Goal: Task Accomplishment & Management: Use online tool/utility

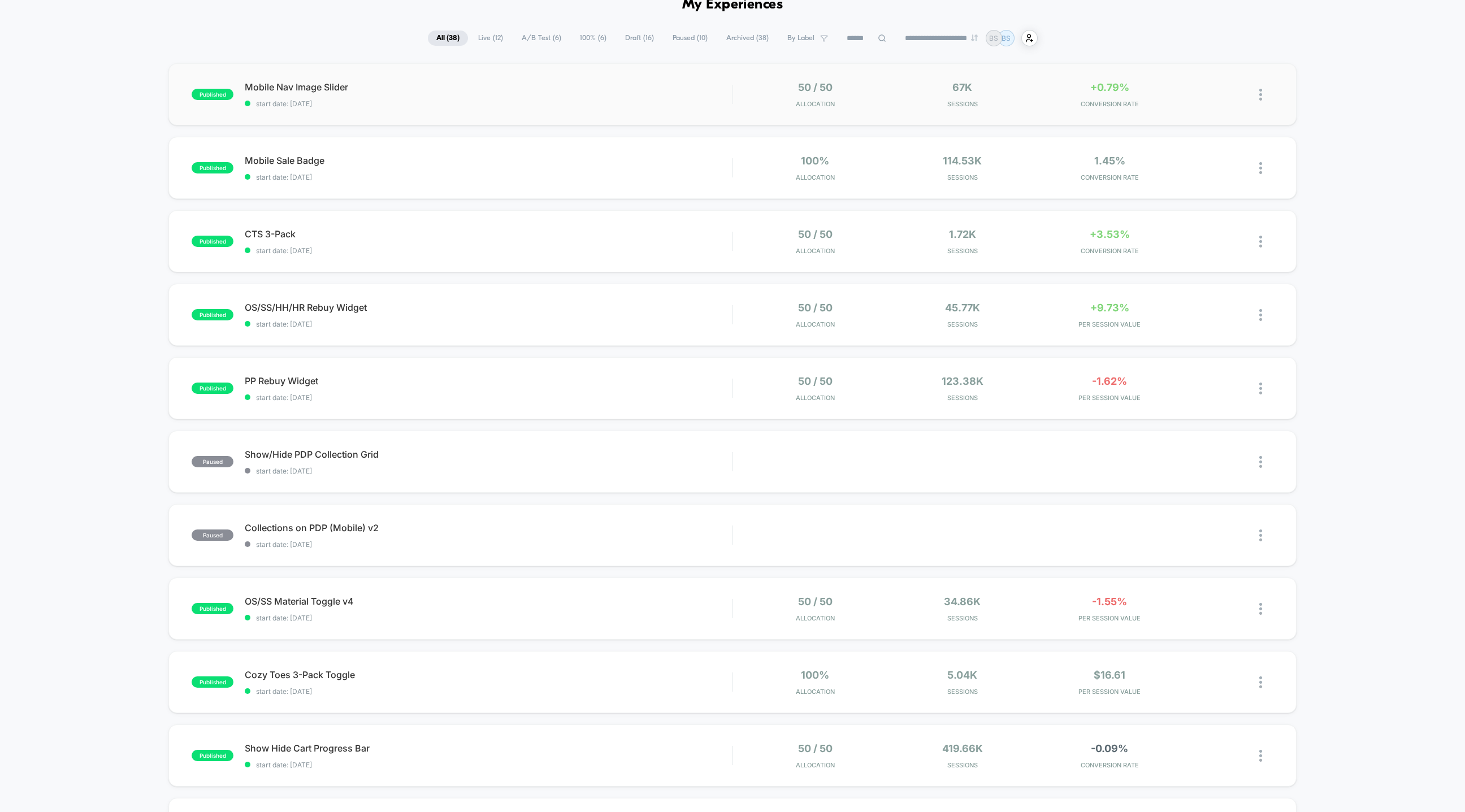
scroll to position [63, 0]
click at [545, 99] on span "start date: [DATE]" at bounding box center [488, 101] width 487 height 8
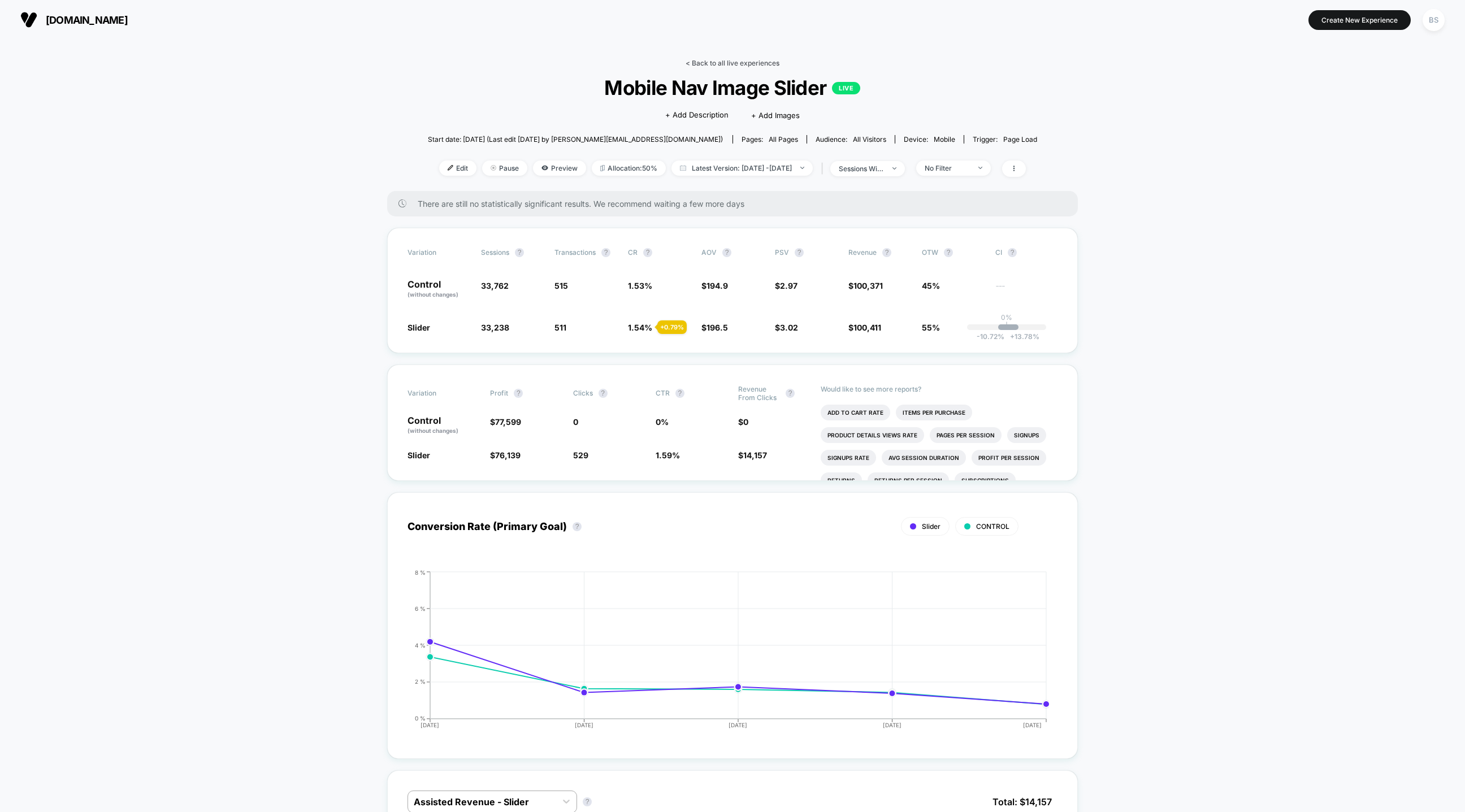
click at [693, 62] on link "< Back to all live experiences" at bounding box center [732, 63] width 94 height 8
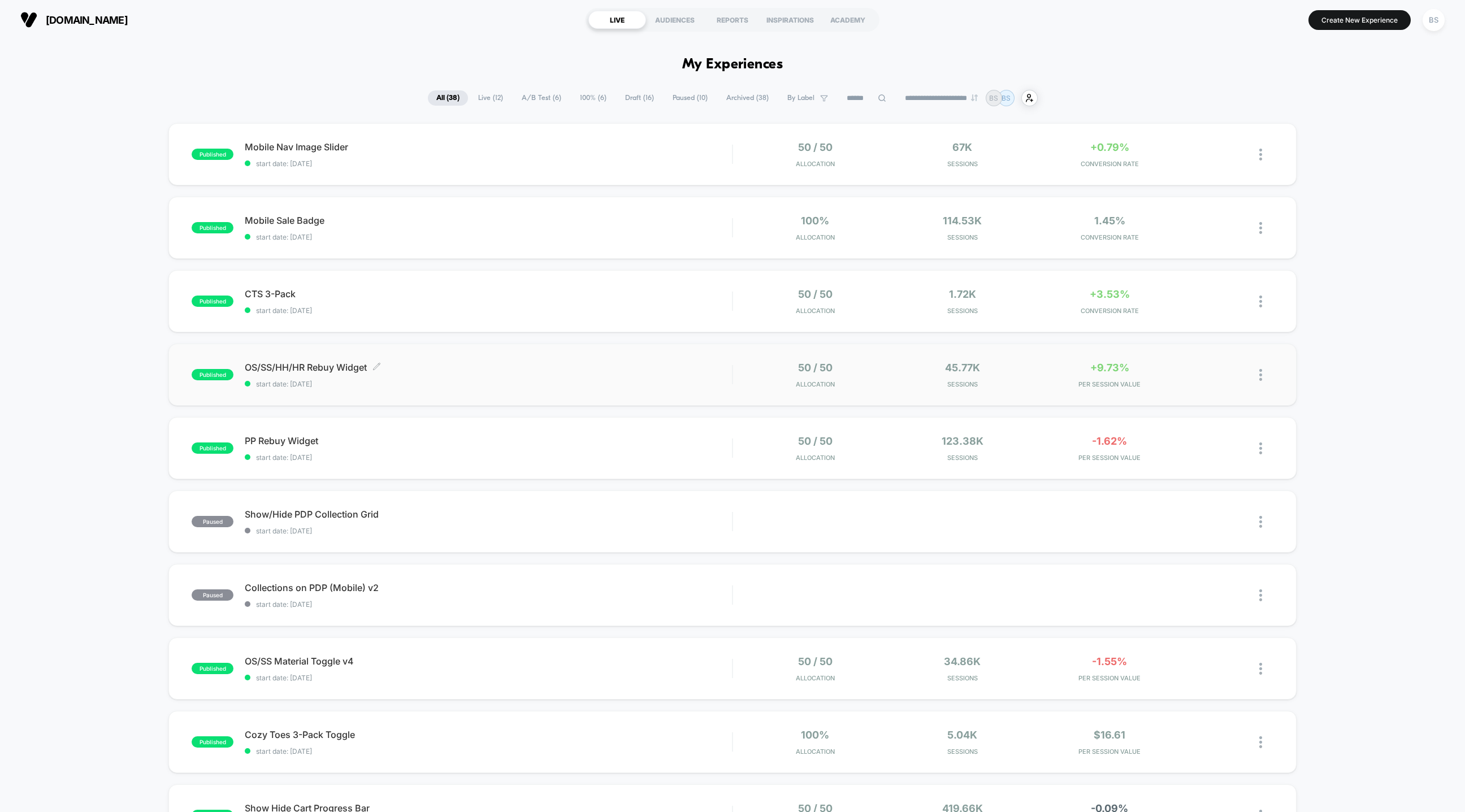
click at [626, 376] on div "OS/SS/HH/HR Rebuy Widget Click to edit experience details Click to edit experie…" at bounding box center [488, 374] width 487 height 27
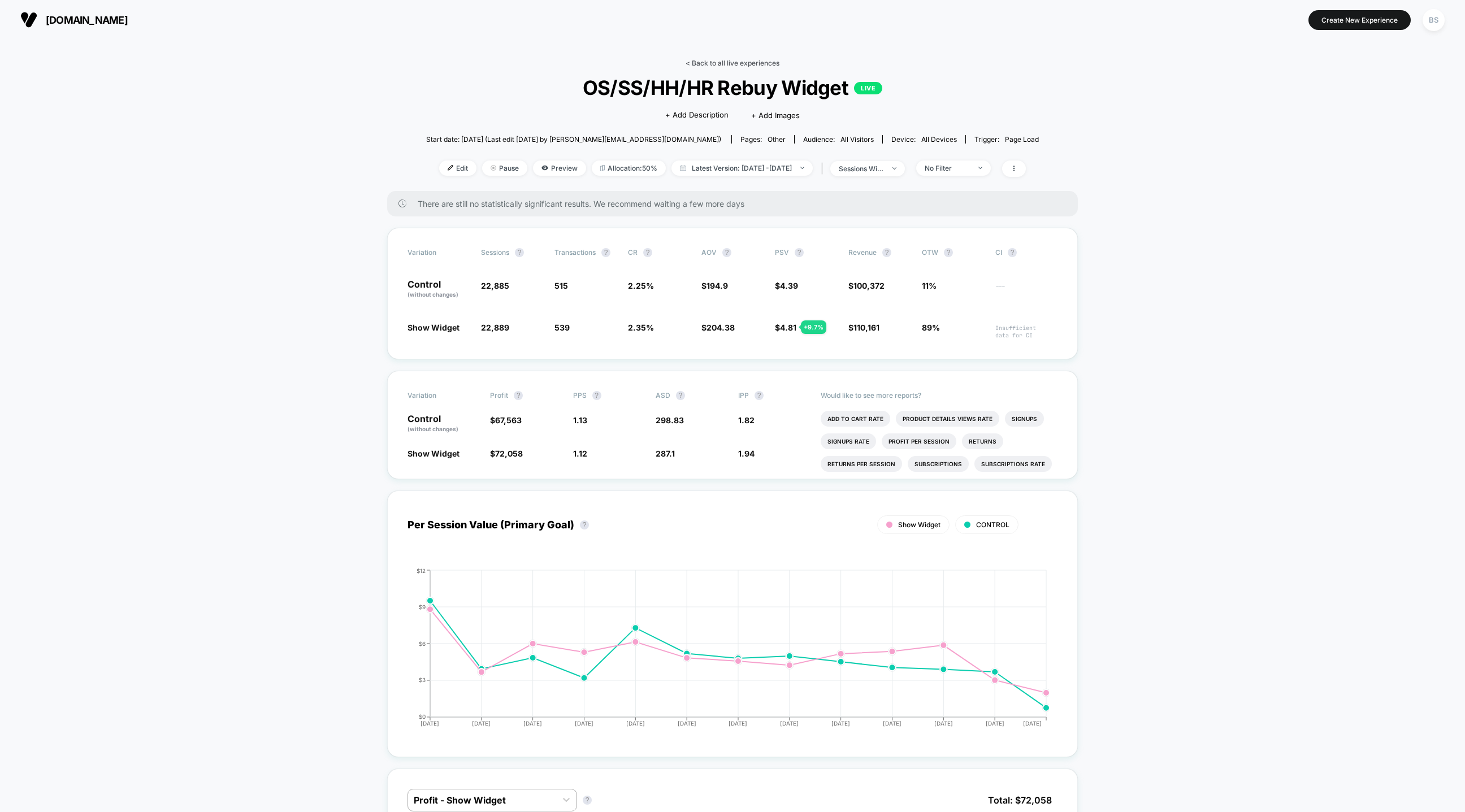
click at [728, 63] on link "< Back to all live experiences" at bounding box center [732, 63] width 94 height 8
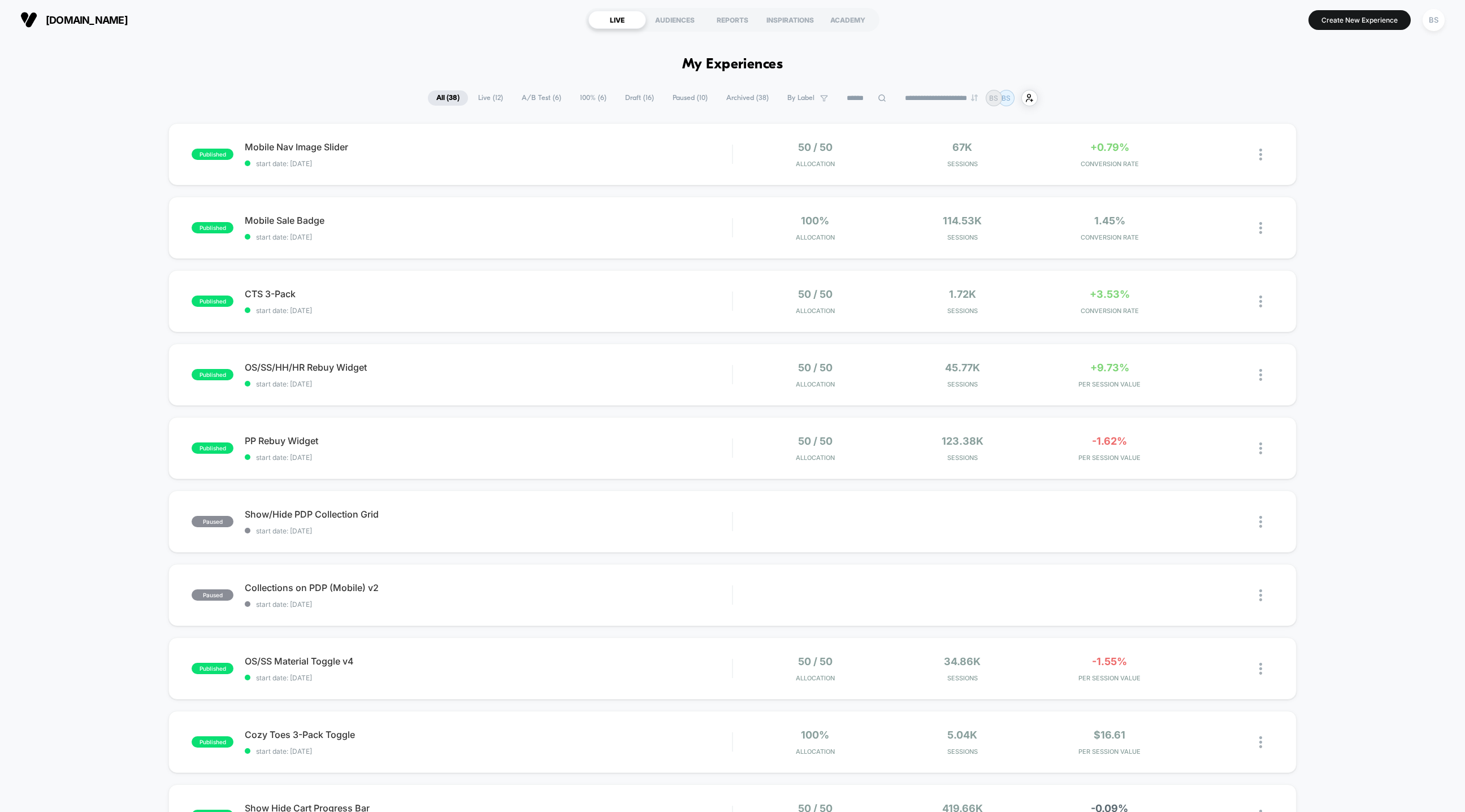
click at [680, 481] on div "published Mobile Nav Image Slider start date: [DATE] 50 / 50 Allocation 67k Ses…" at bounding box center [732, 586] width 1465 height 927
click at [681, 461] on span "start date: [DATE]" at bounding box center [488, 457] width 487 height 8
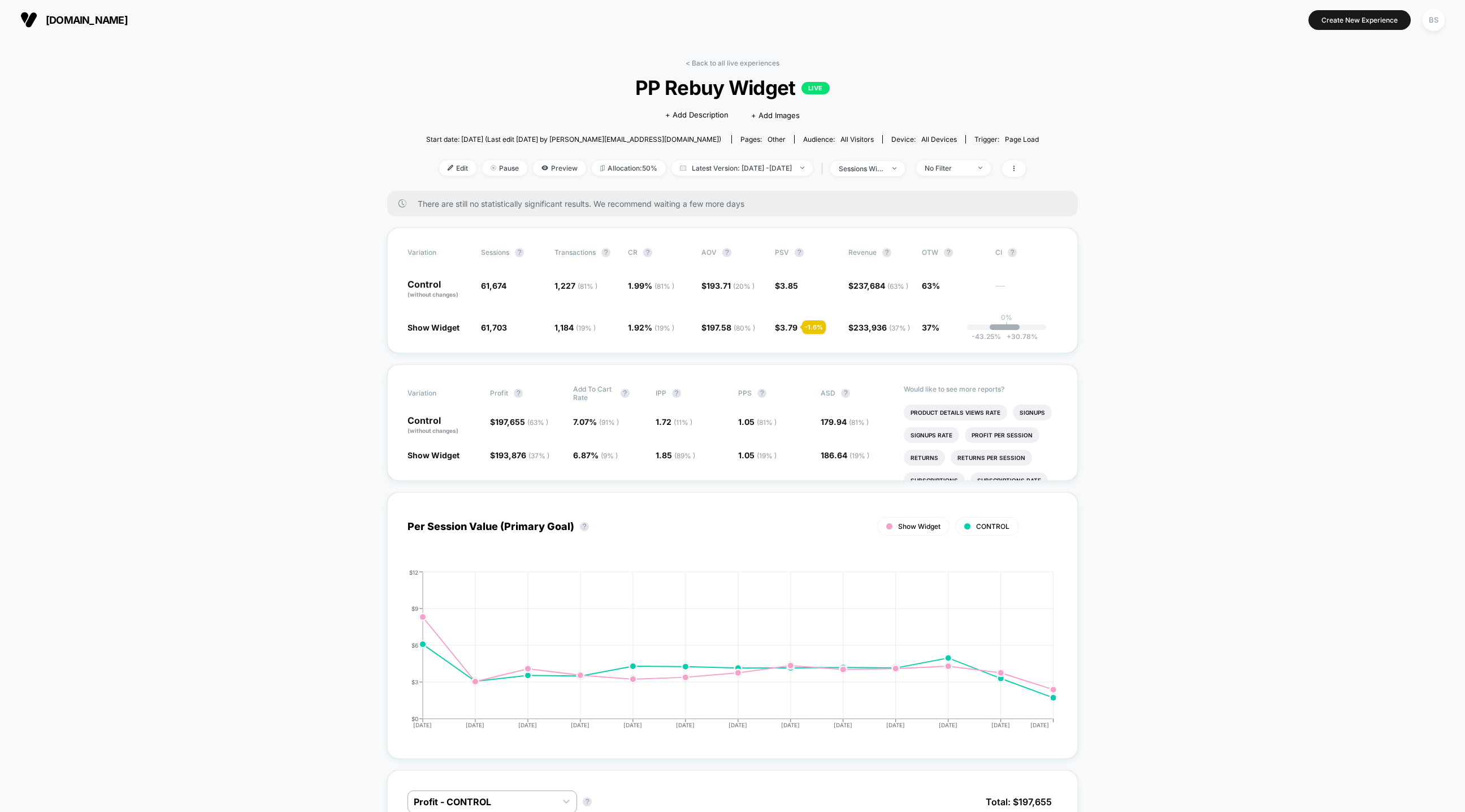
scroll to position [2, 0]
click at [720, 66] on div "< Back to all live experiences PP Rebuy Widget LIVE Click to edit experience de…" at bounding box center [732, 123] width 613 height 133
click at [720, 63] on link "< Back to all live experiences" at bounding box center [732, 61] width 94 height 8
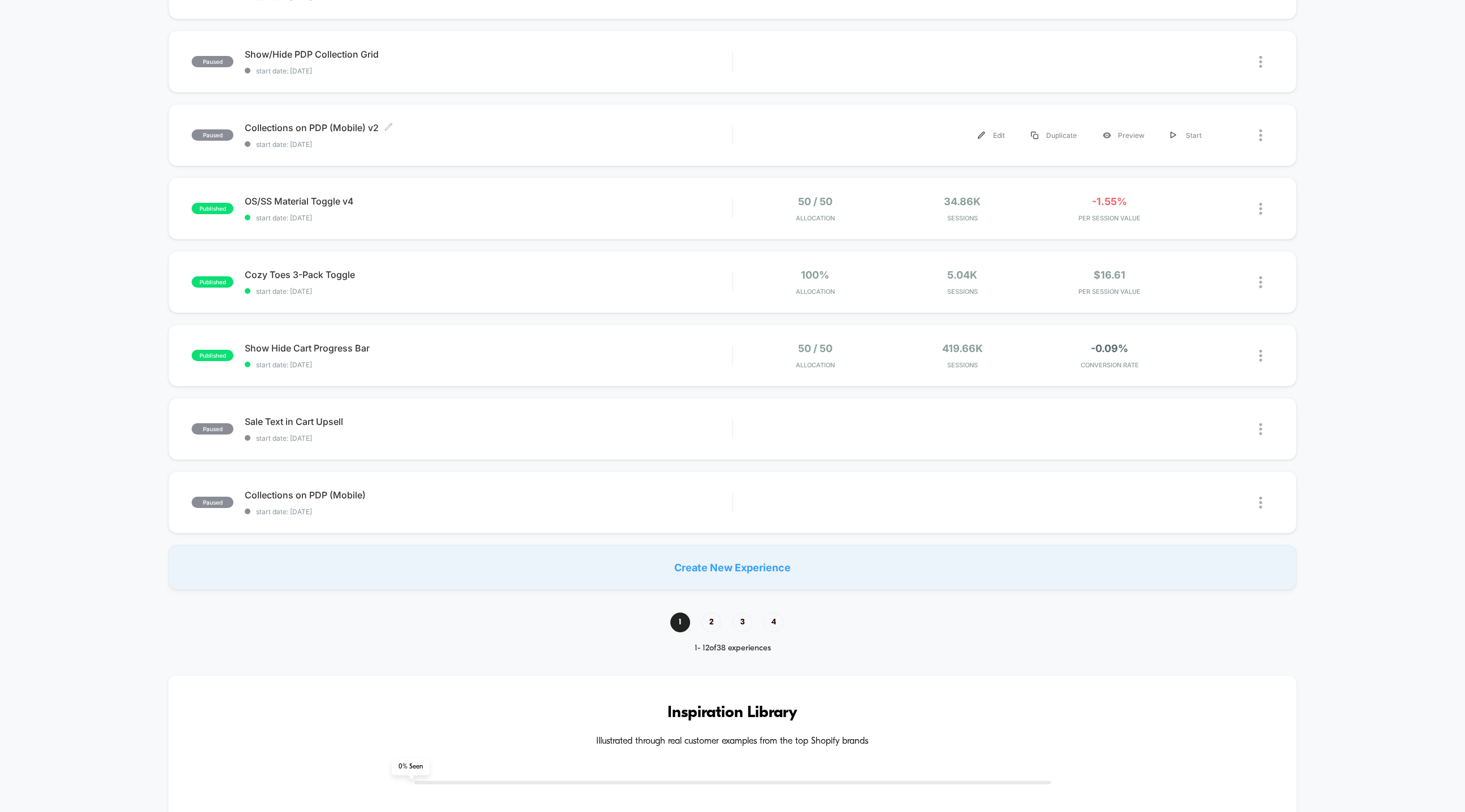
scroll to position [480, 0]
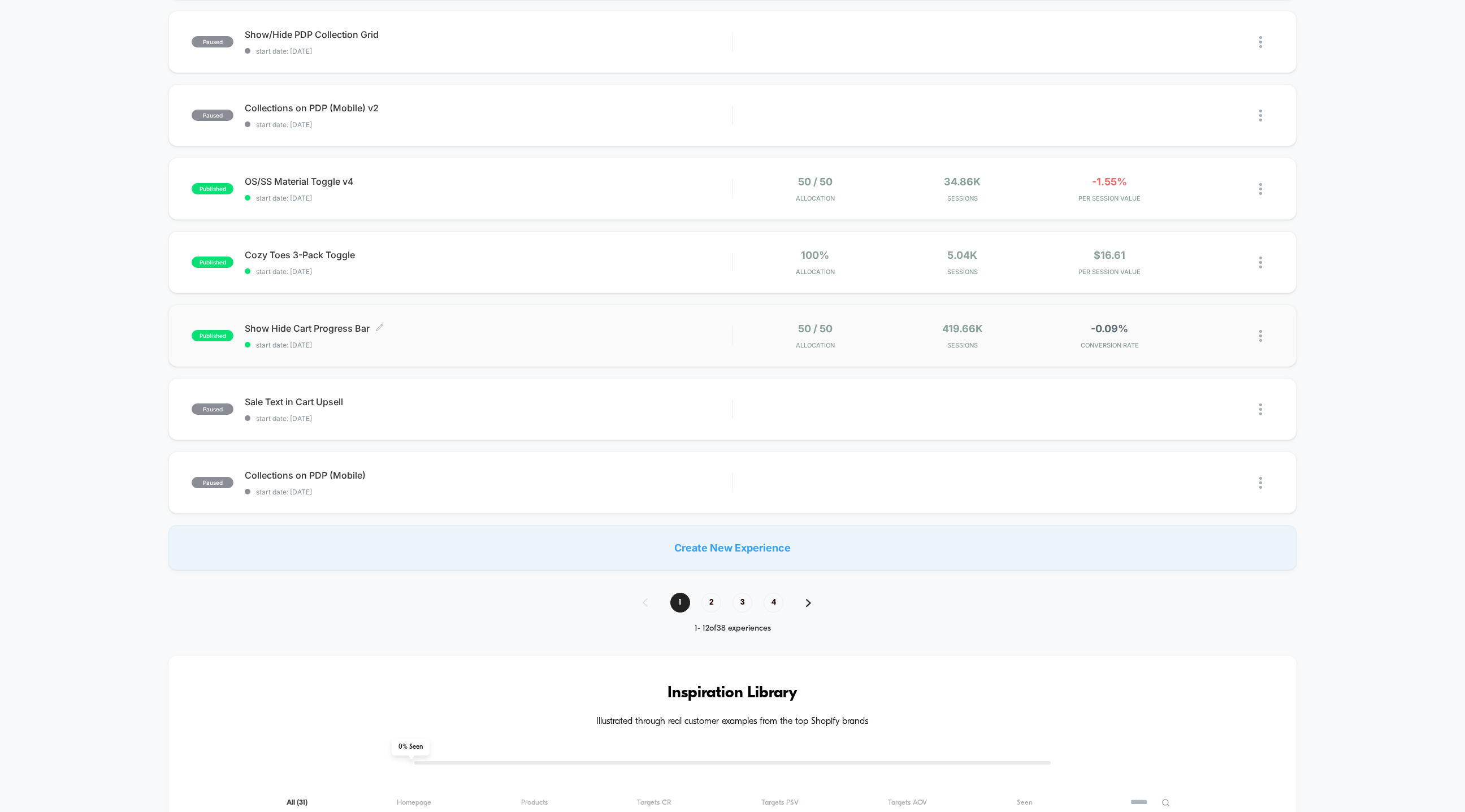
click at [658, 323] on span "Show Hide Cart Progress Bar Click to edit experience details" at bounding box center [488, 327] width 487 height 11
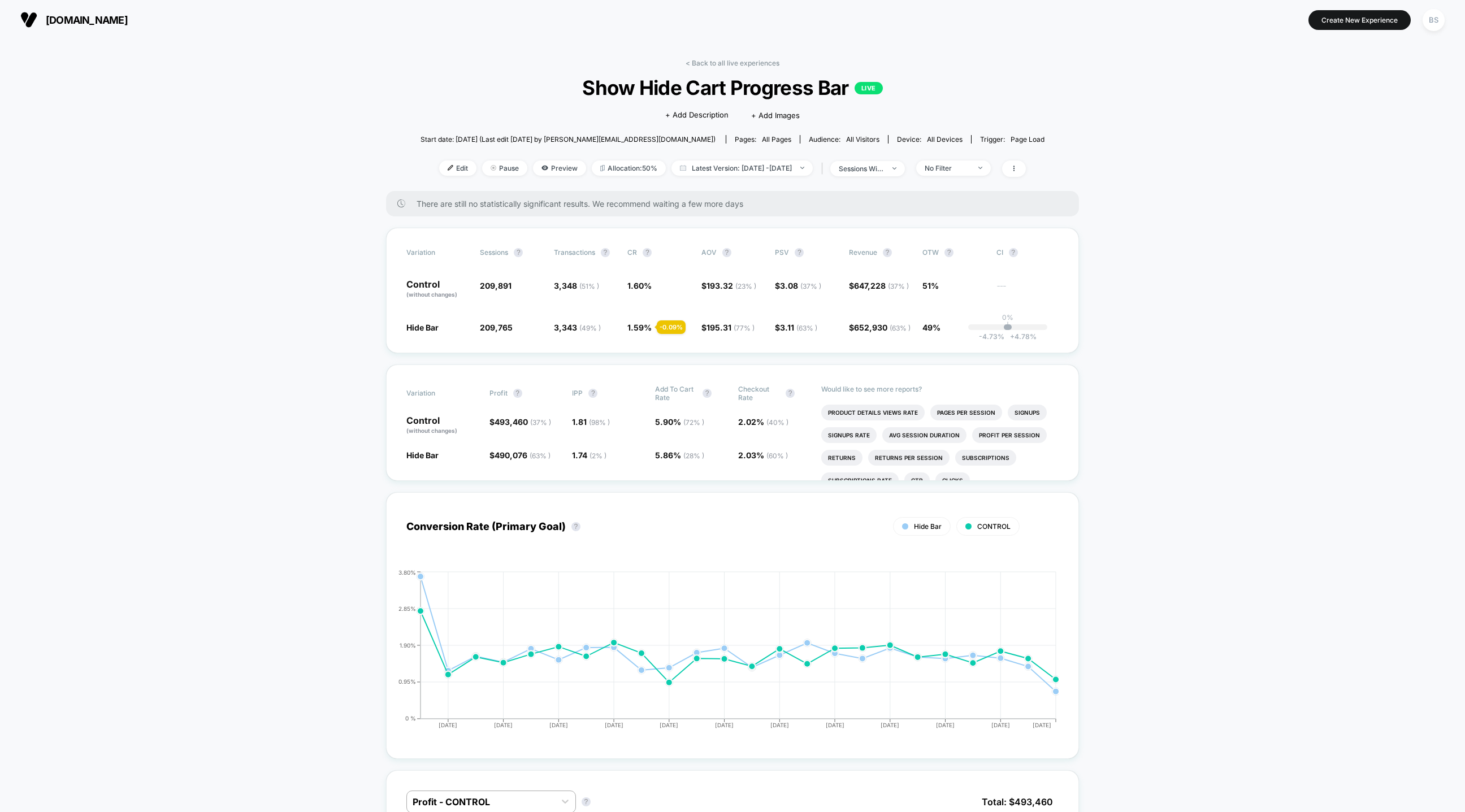
click at [730, 67] on div "< Back to all live experiences Show Hide Cart Progress Bar LIVE Click to edit e…" at bounding box center [732, 125] width 624 height 133
click at [728, 63] on link "< Back to all live experiences" at bounding box center [732, 63] width 94 height 8
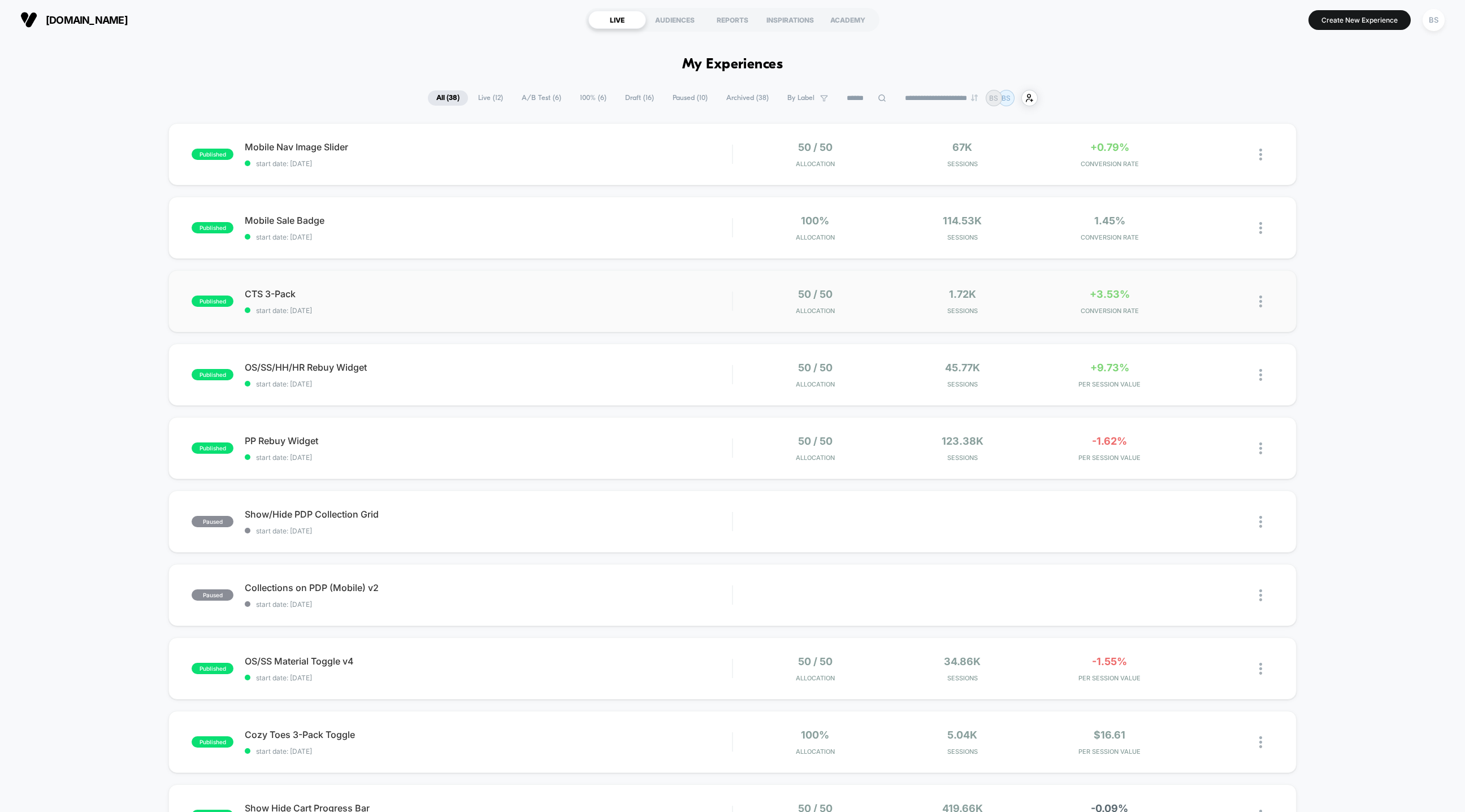
scroll to position [1, 0]
click at [676, 284] on div "published CTS 3-Pack start date: [DATE] 50 / 50 Allocation 1.72k Sessions +3.53…" at bounding box center [732, 300] width 1128 height 62
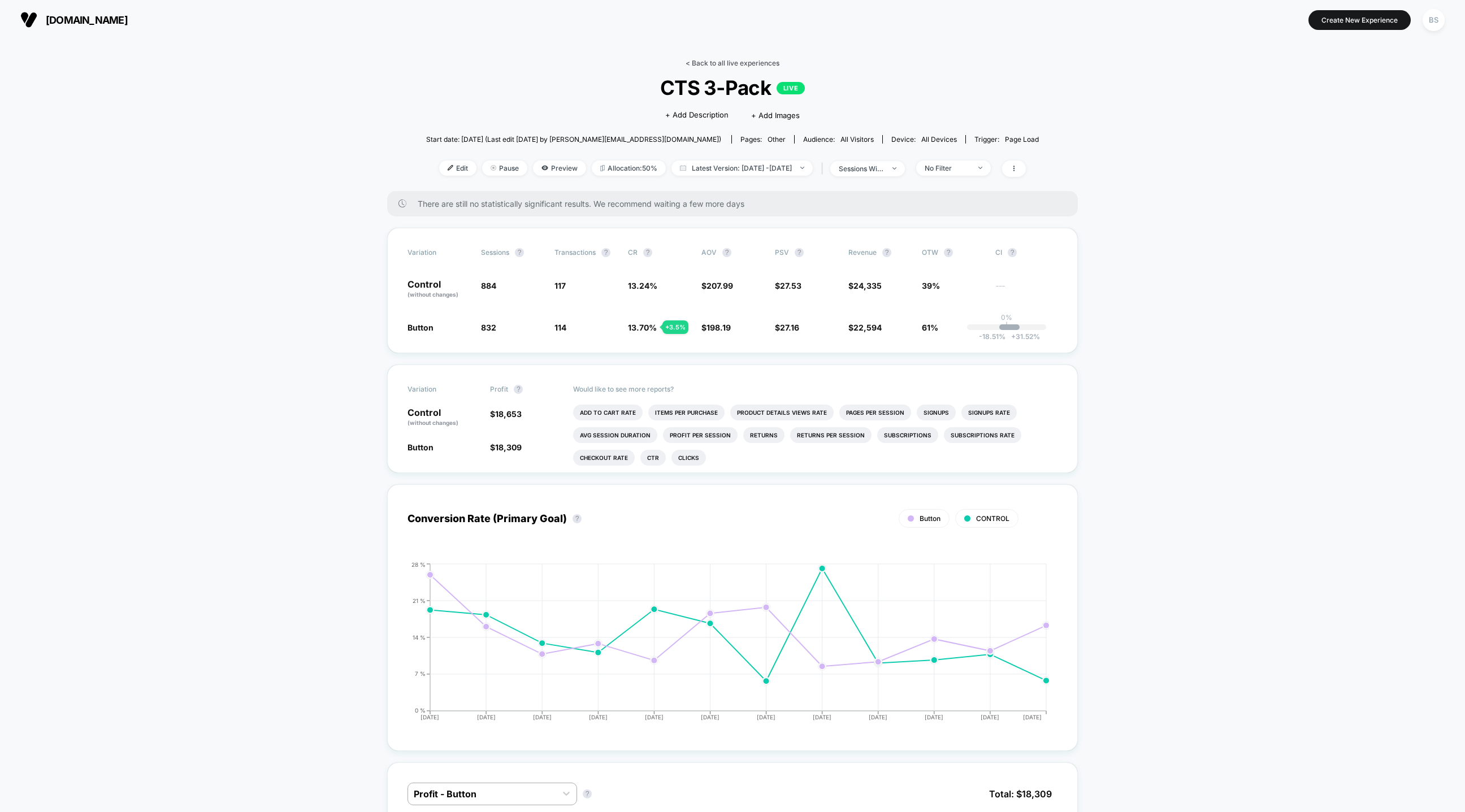
click at [701, 66] on link "< Back to all live experiences" at bounding box center [732, 63] width 94 height 8
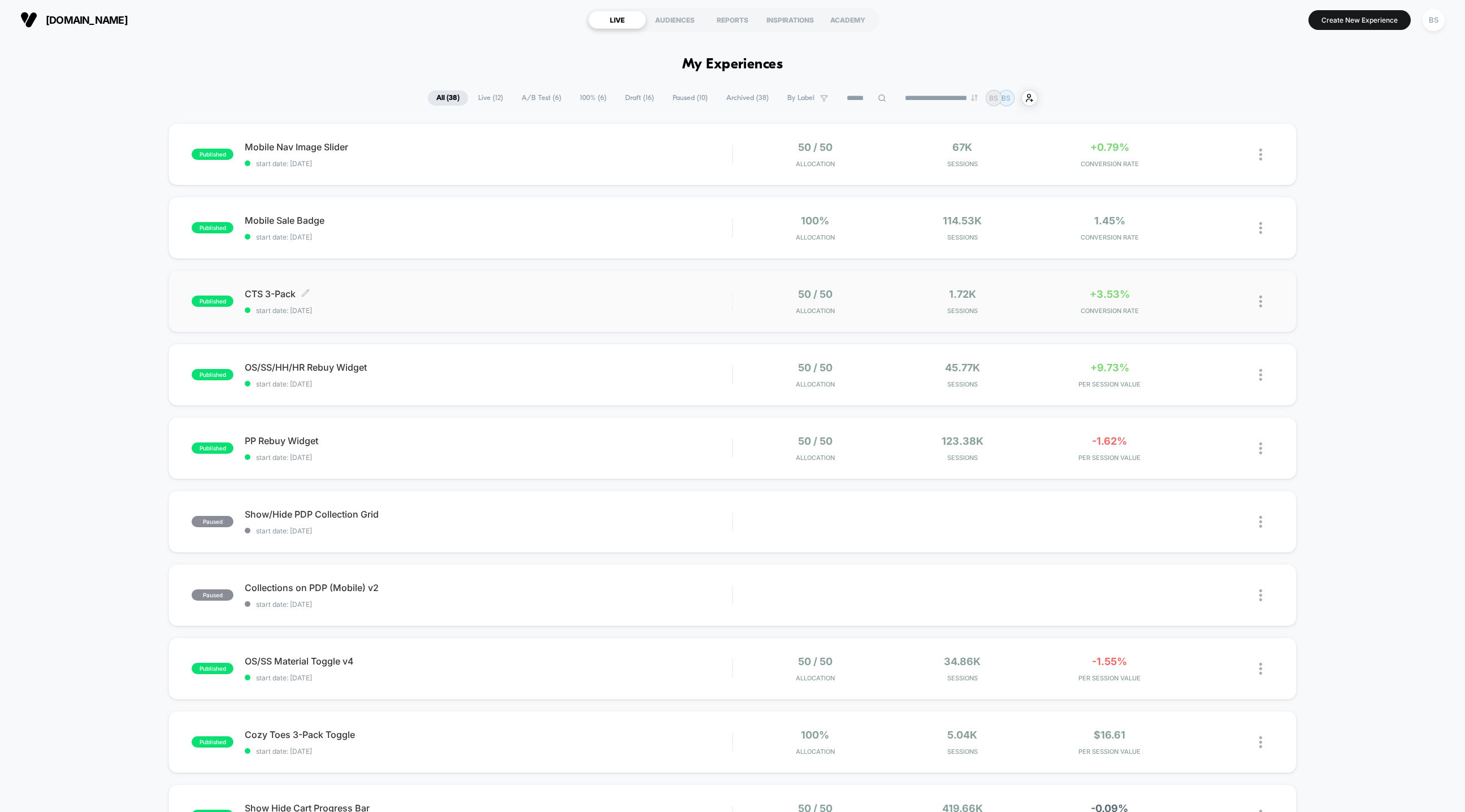
click at [532, 308] on span "start date: [DATE]" at bounding box center [488, 310] width 487 height 8
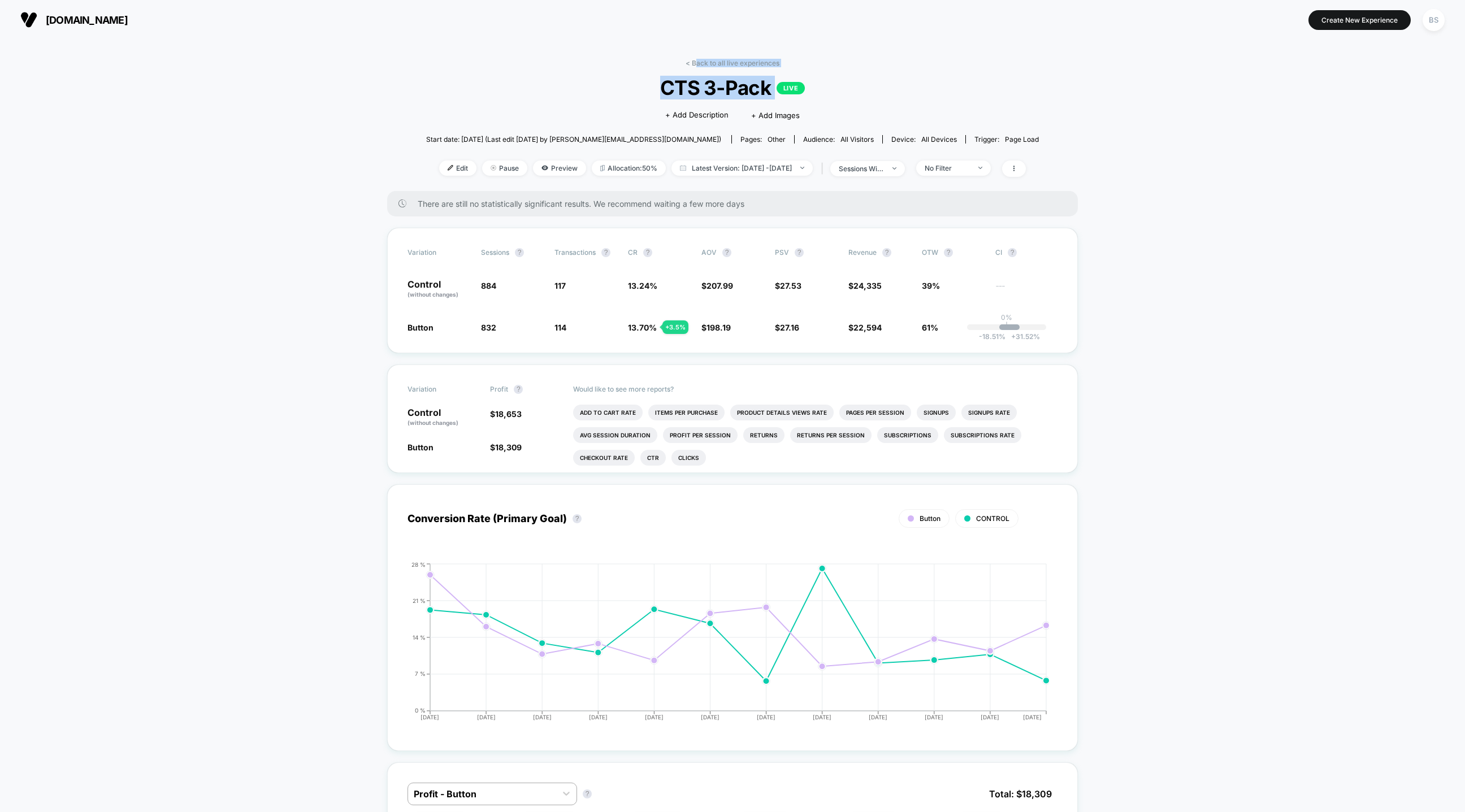
drag, startPoint x: 698, startPoint y: 67, endPoint x: 649, endPoint y: 101, distance: 59.6
click at [649, 101] on div "< Back to all live experiences CTS 3-Pack LIVE Click to edit experience details…" at bounding box center [732, 125] width 613 height 133
click at [722, 280] on span "207.99" at bounding box center [720, 285] width 27 height 10
click at [733, 286] on span "$ 207.99" at bounding box center [732, 288] width 62 height 19
click at [720, 329] on span "198.19" at bounding box center [719, 327] width 24 height 10
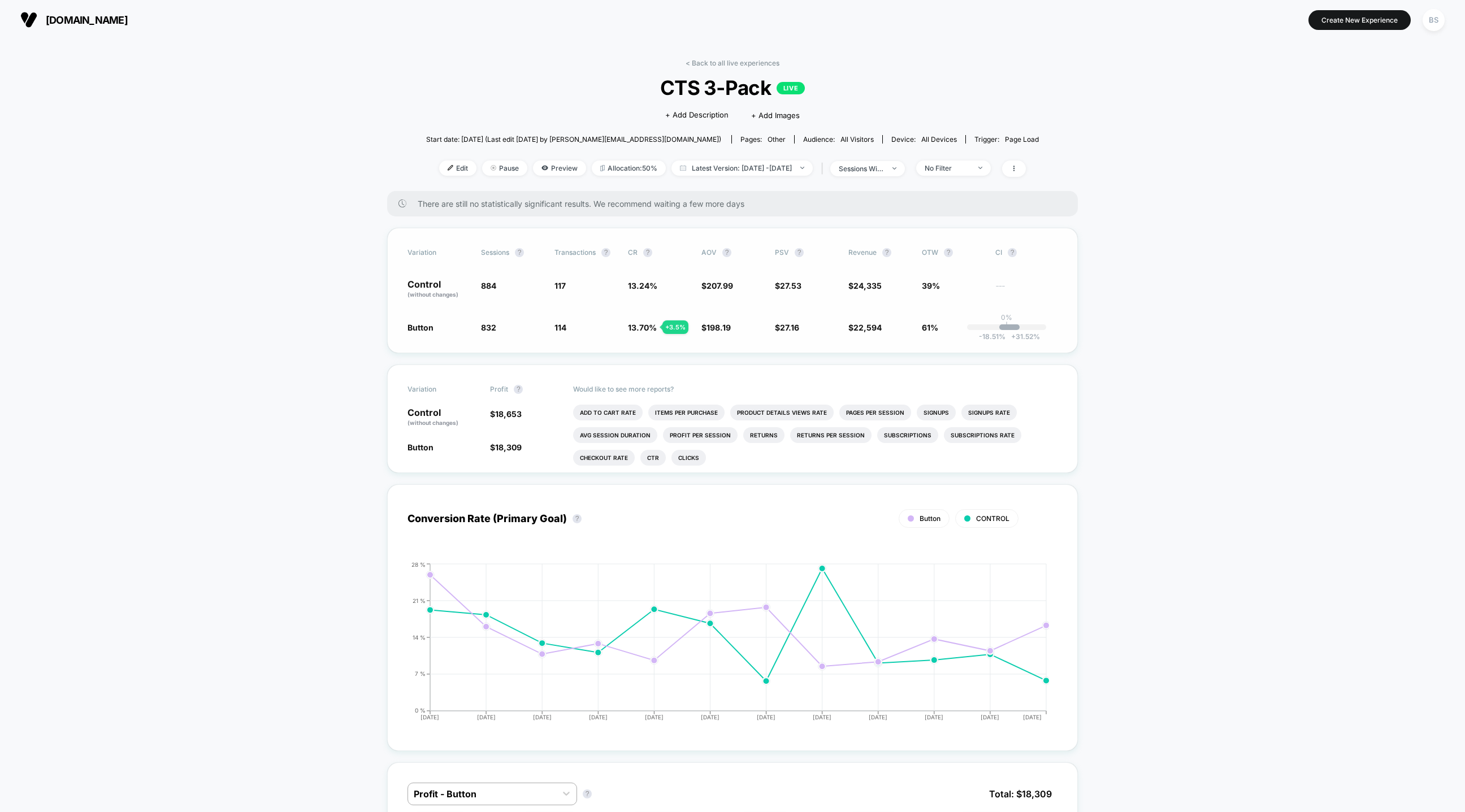
click at [732, 285] on span "207.99" at bounding box center [720, 285] width 27 height 10
click at [703, 59] on link "< Back to all live experiences" at bounding box center [732, 63] width 94 height 8
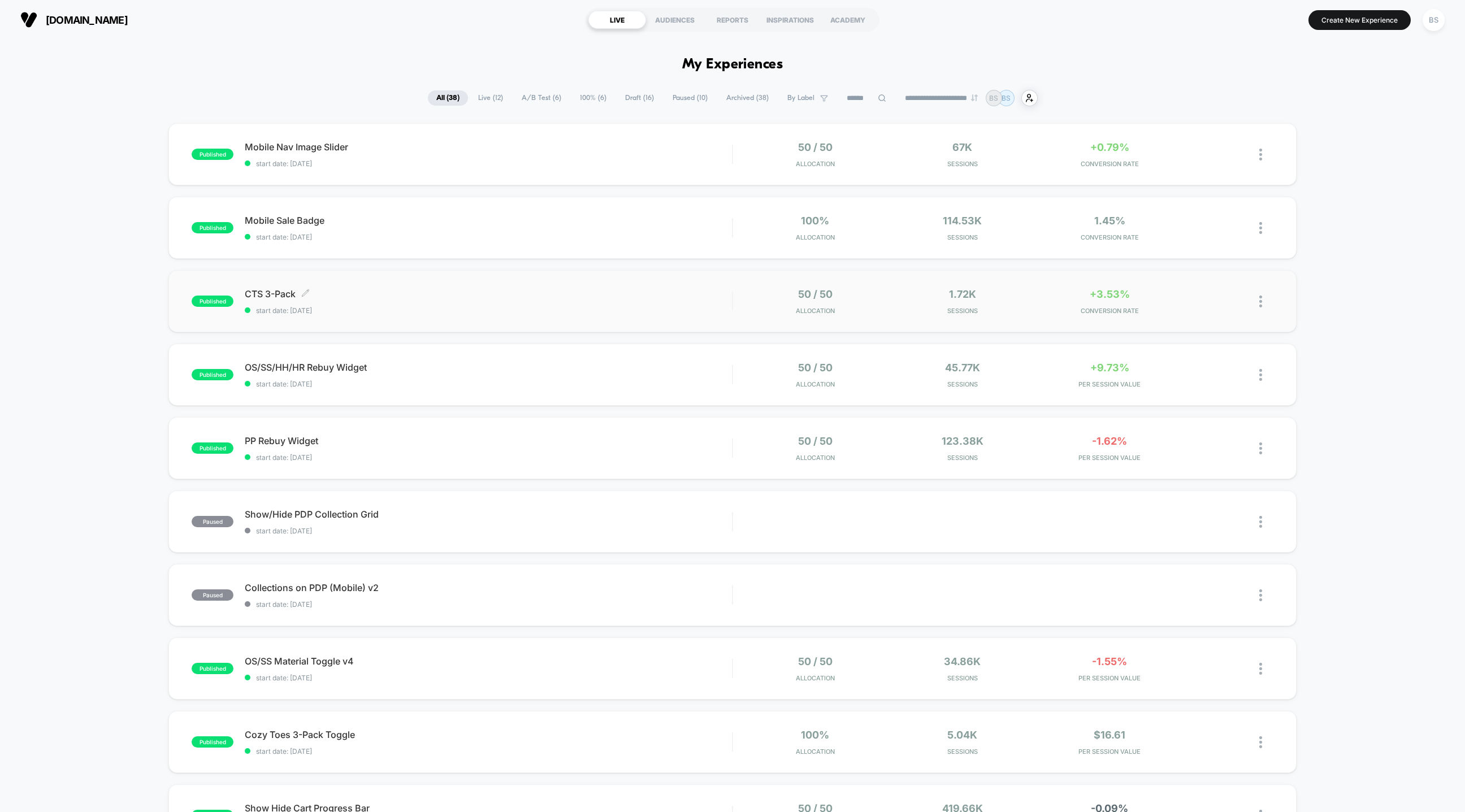
click at [563, 292] on span "CTS 3-Pack Click to edit experience details" at bounding box center [488, 293] width 487 height 11
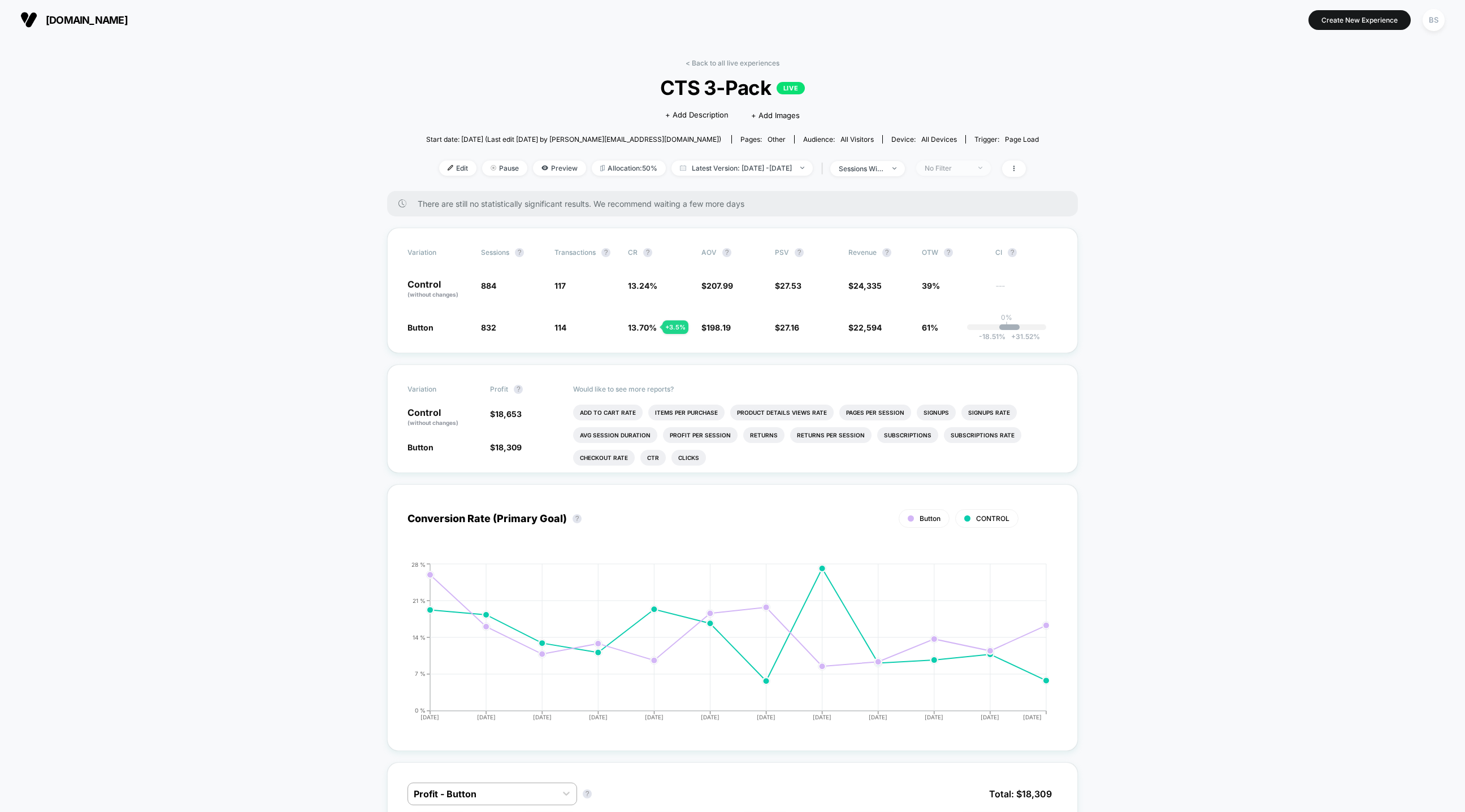
click at [947, 161] on span "No Filter" at bounding box center [953, 168] width 75 height 15
click at [954, 203] on div "Mobile Visitors" at bounding box center [955, 208] width 72 height 11
click at [970, 335] on button "Save" at bounding box center [971, 331] width 104 height 19
click at [975, 172] on span "Mobile" at bounding box center [953, 168] width 75 height 15
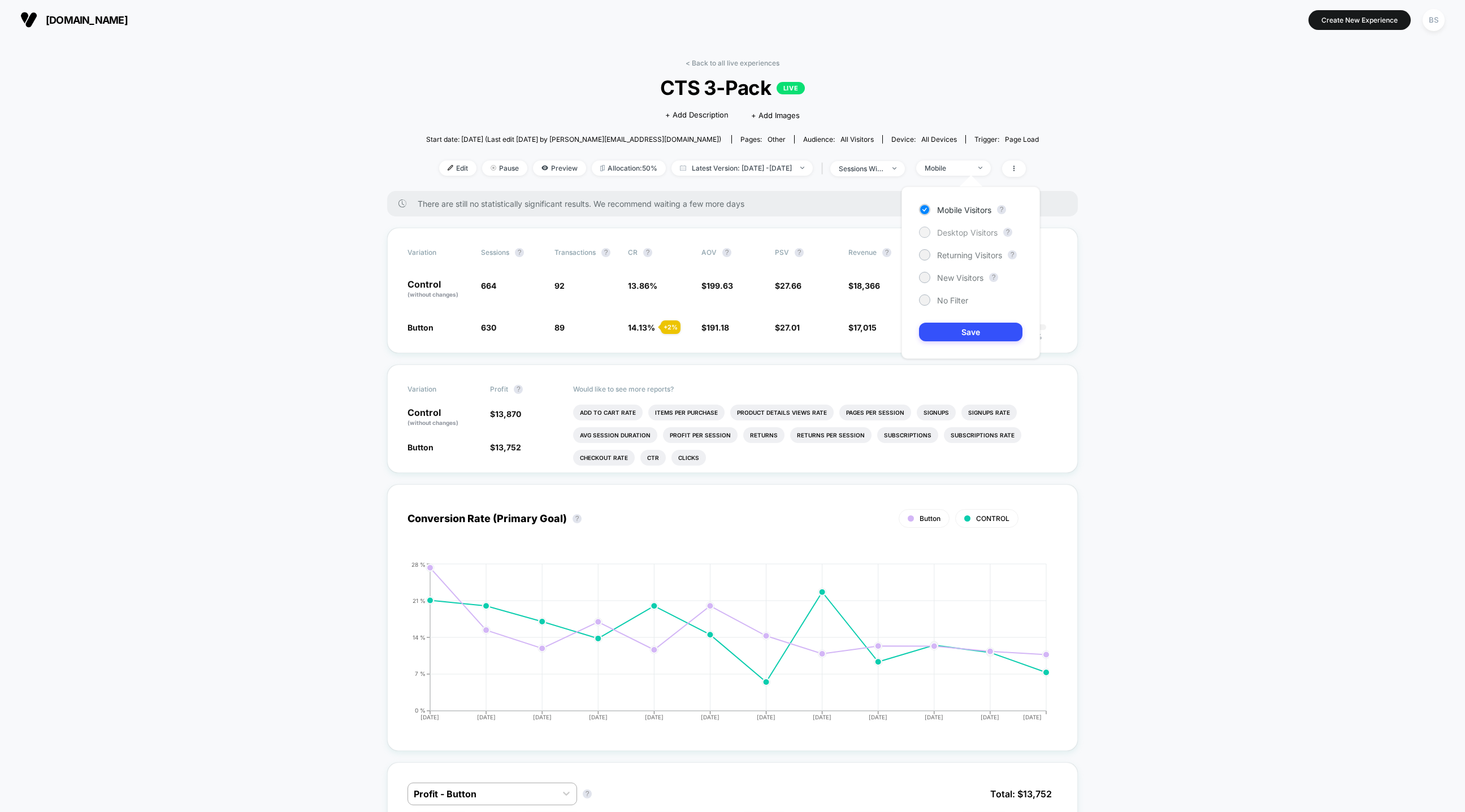
click at [970, 236] on span "Desktop Visitors" at bounding box center [967, 232] width 61 height 10
click at [969, 335] on button "Save" at bounding box center [971, 331] width 104 height 19
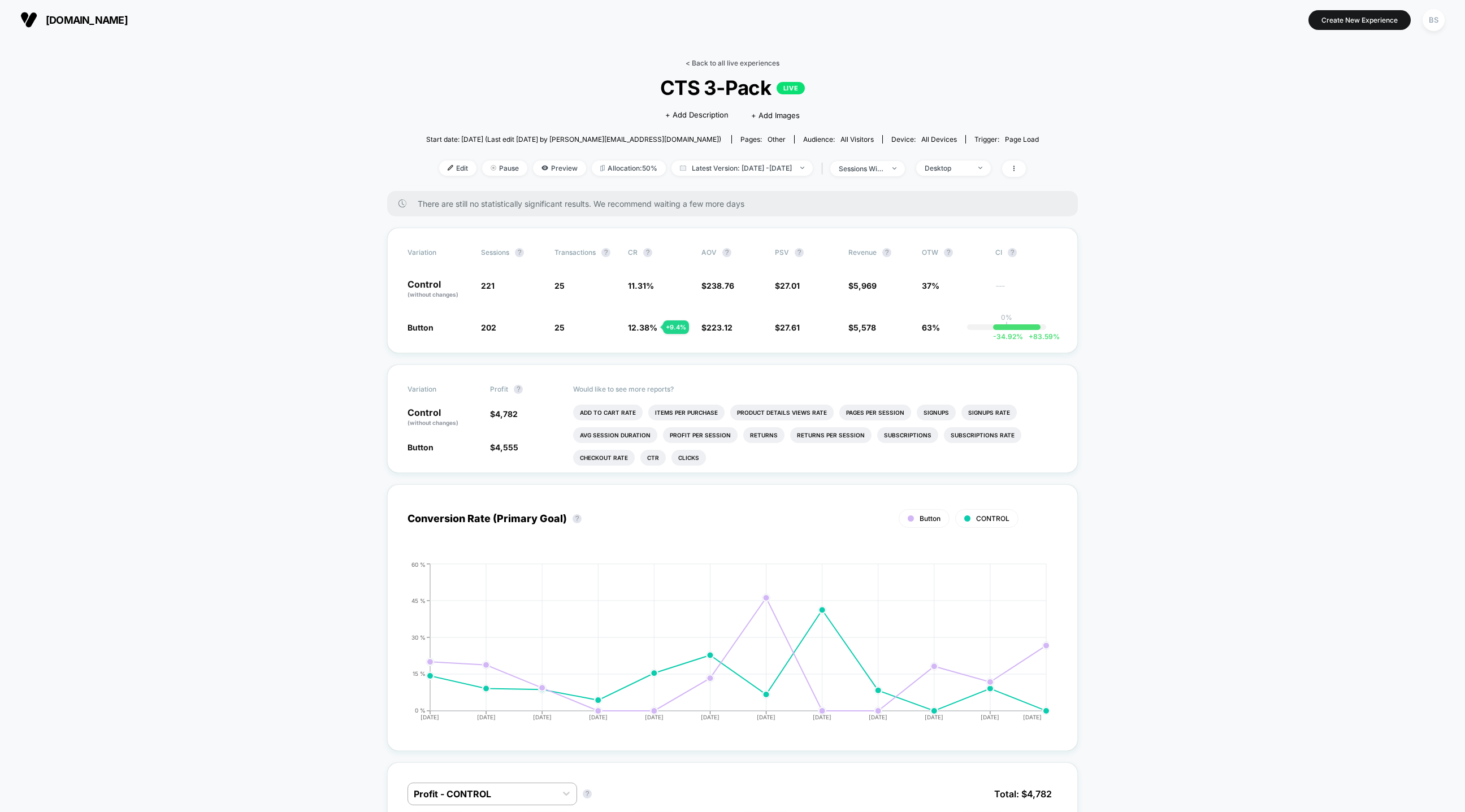
click at [702, 63] on link "< Back to all live experiences" at bounding box center [732, 63] width 94 height 8
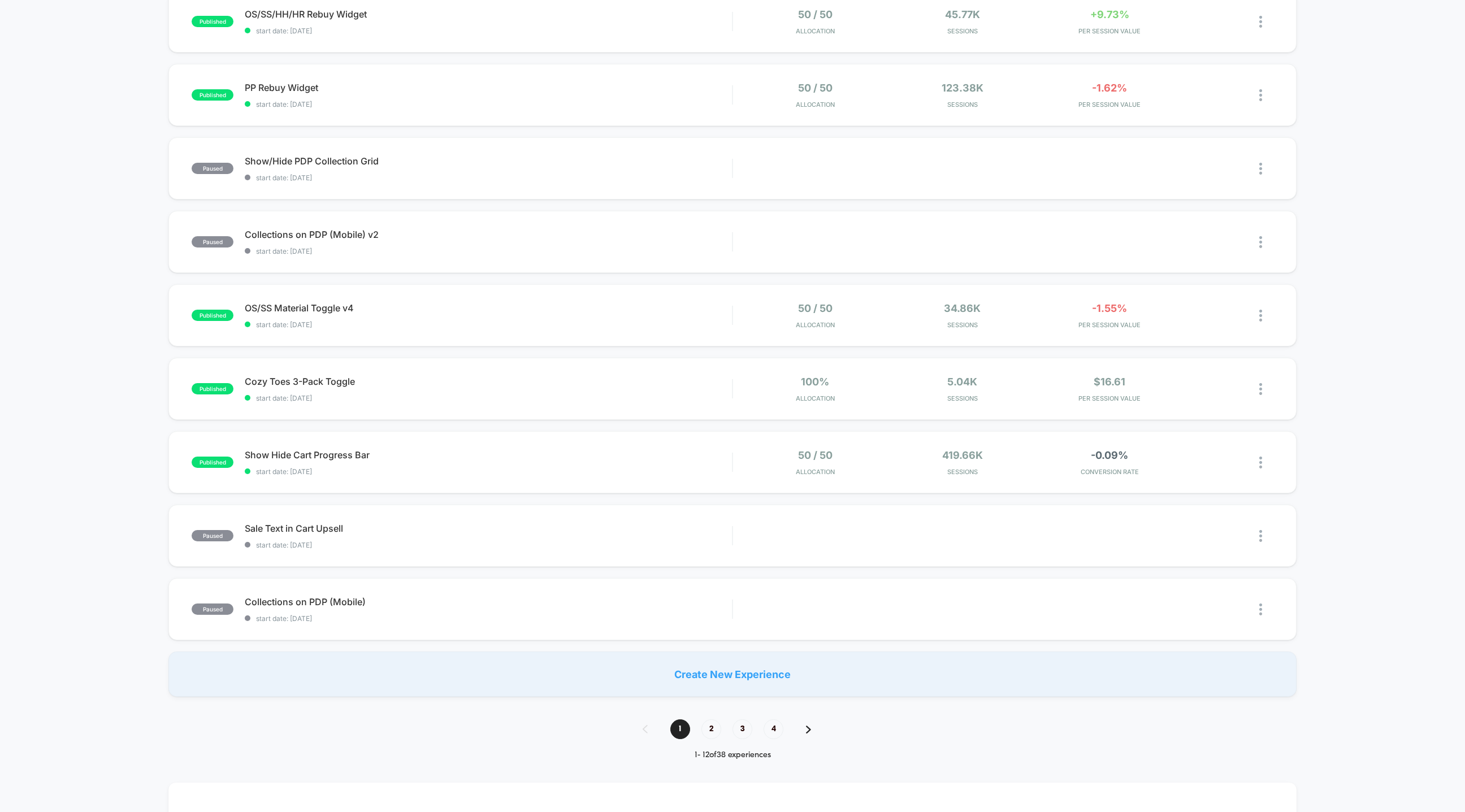
scroll to position [319, 0]
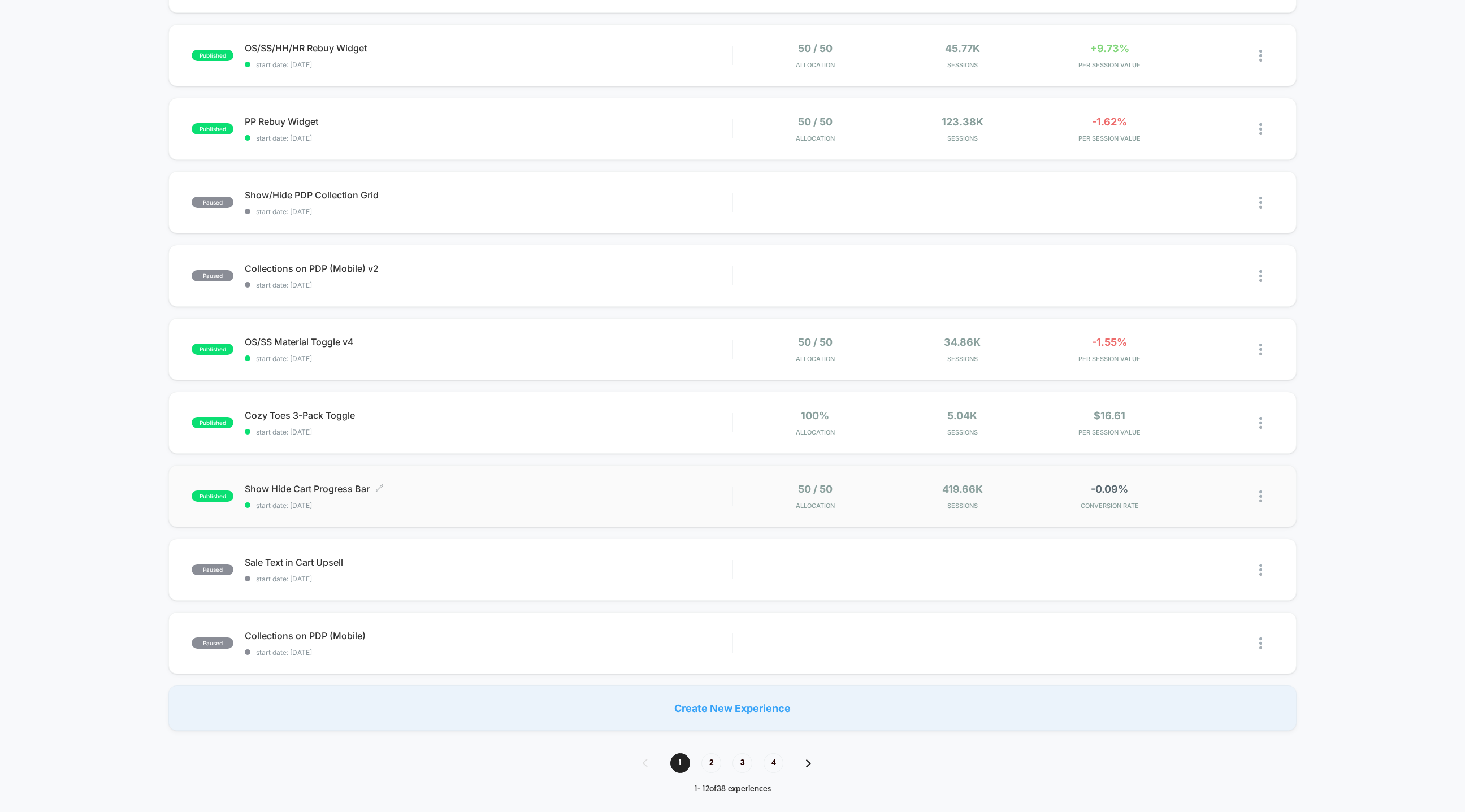
click at [424, 495] on div "Show Hide Cart Progress Bar Click to edit experience details Click to edit expe…" at bounding box center [488, 496] width 487 height 27
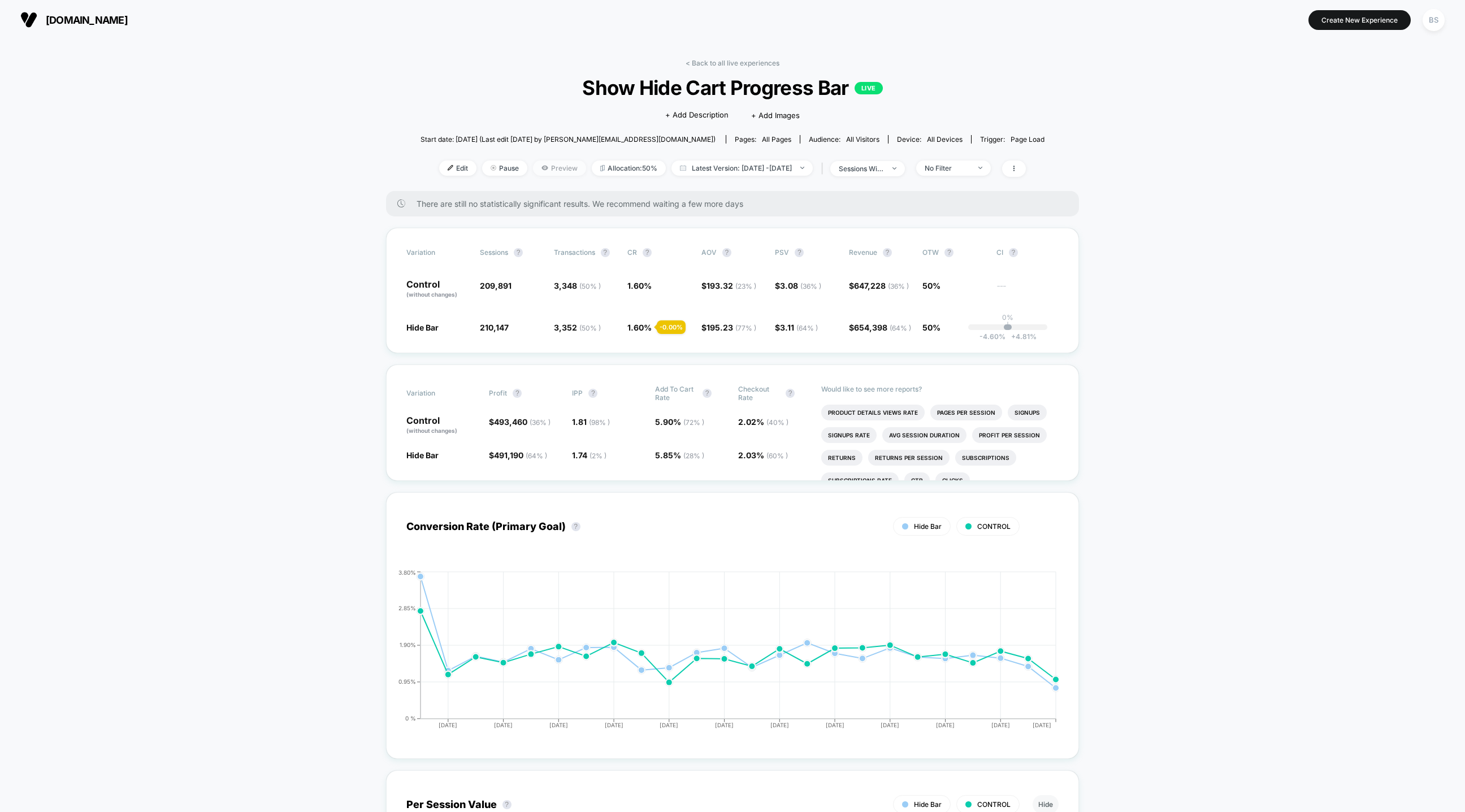
click at [542, 166] on icon at bounding box center [545, 168] width 7 height 7
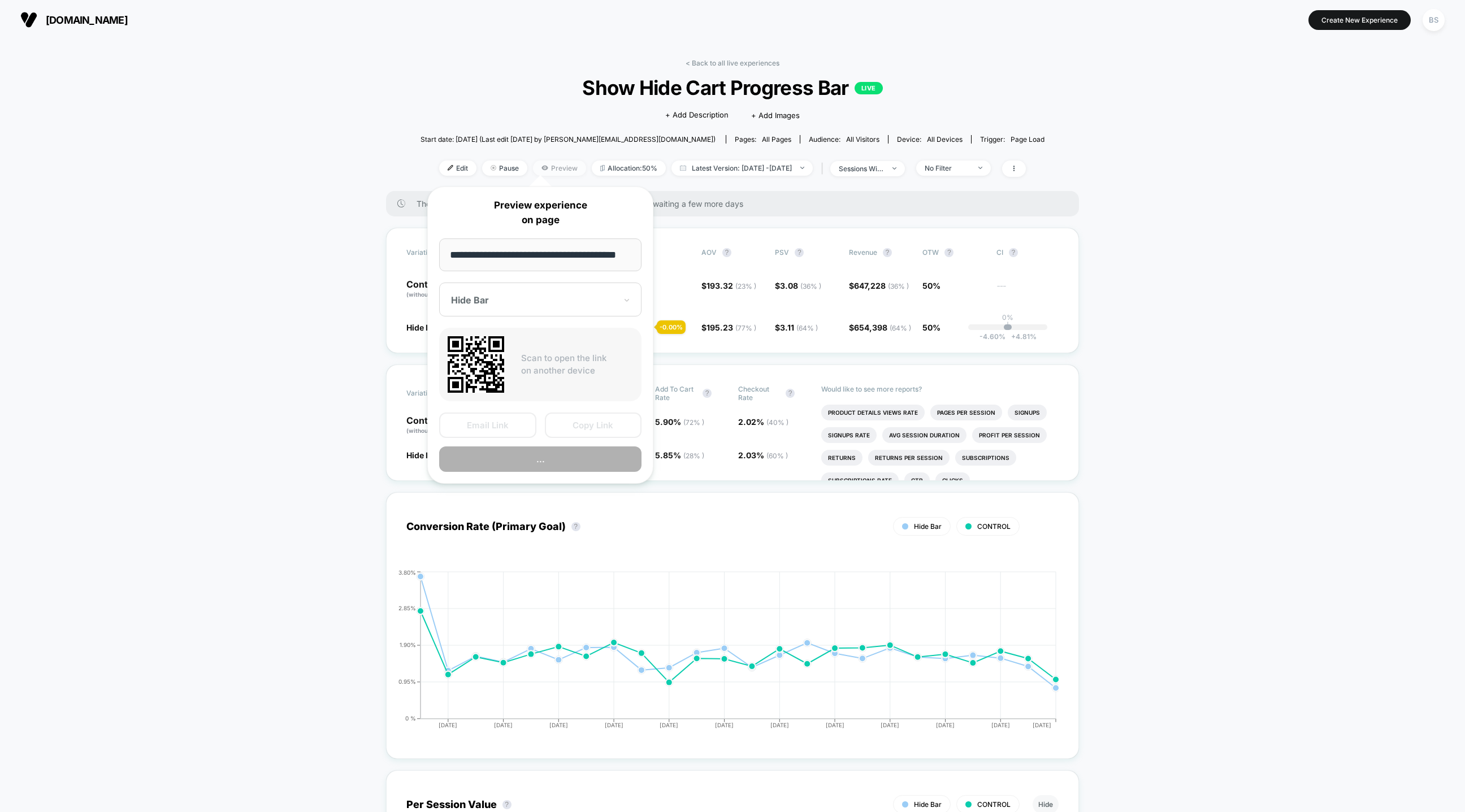
scroll to position [0, 12]
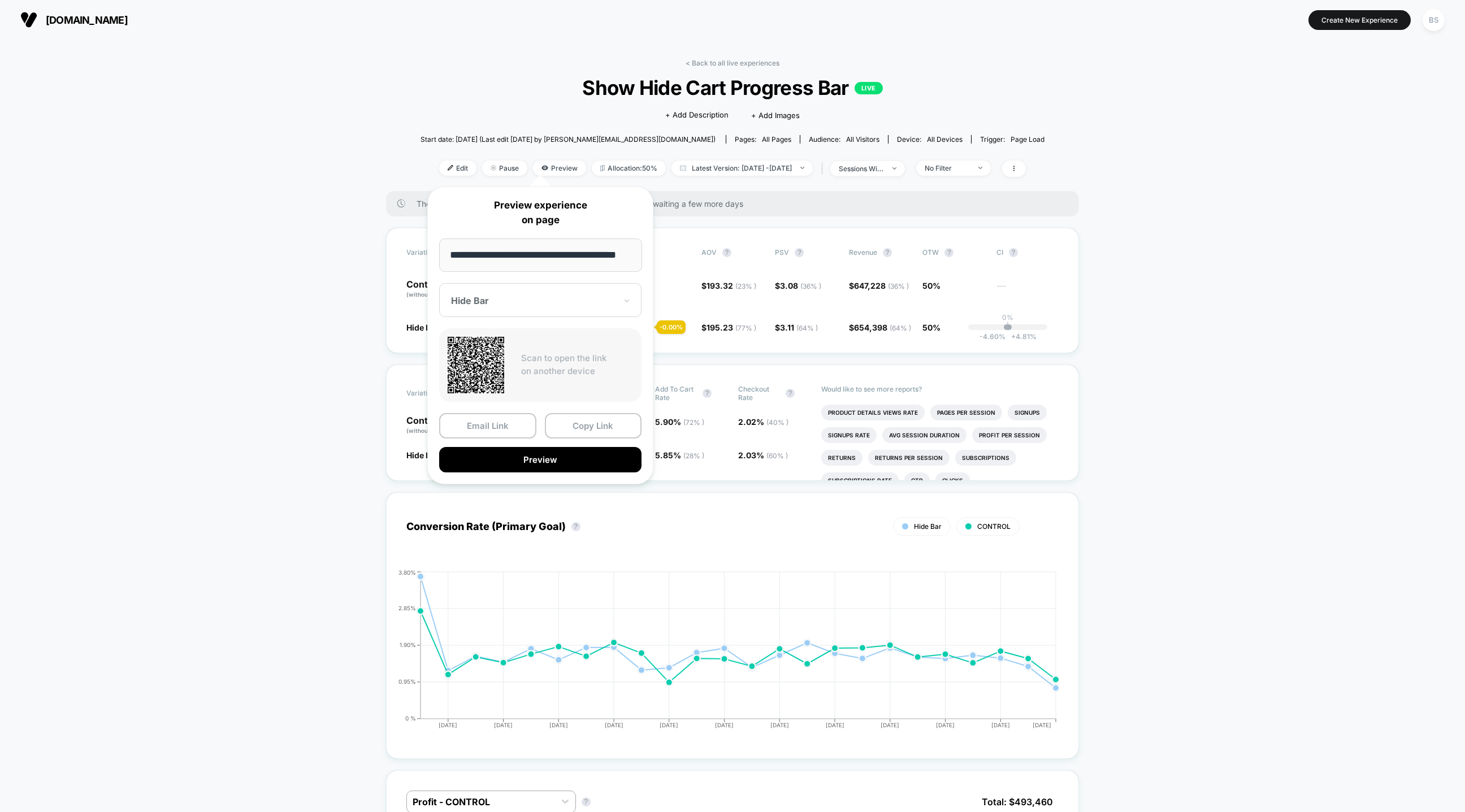
click at [519, 253] on input "**********" at bounding box center [540, 254] width 203 height 33
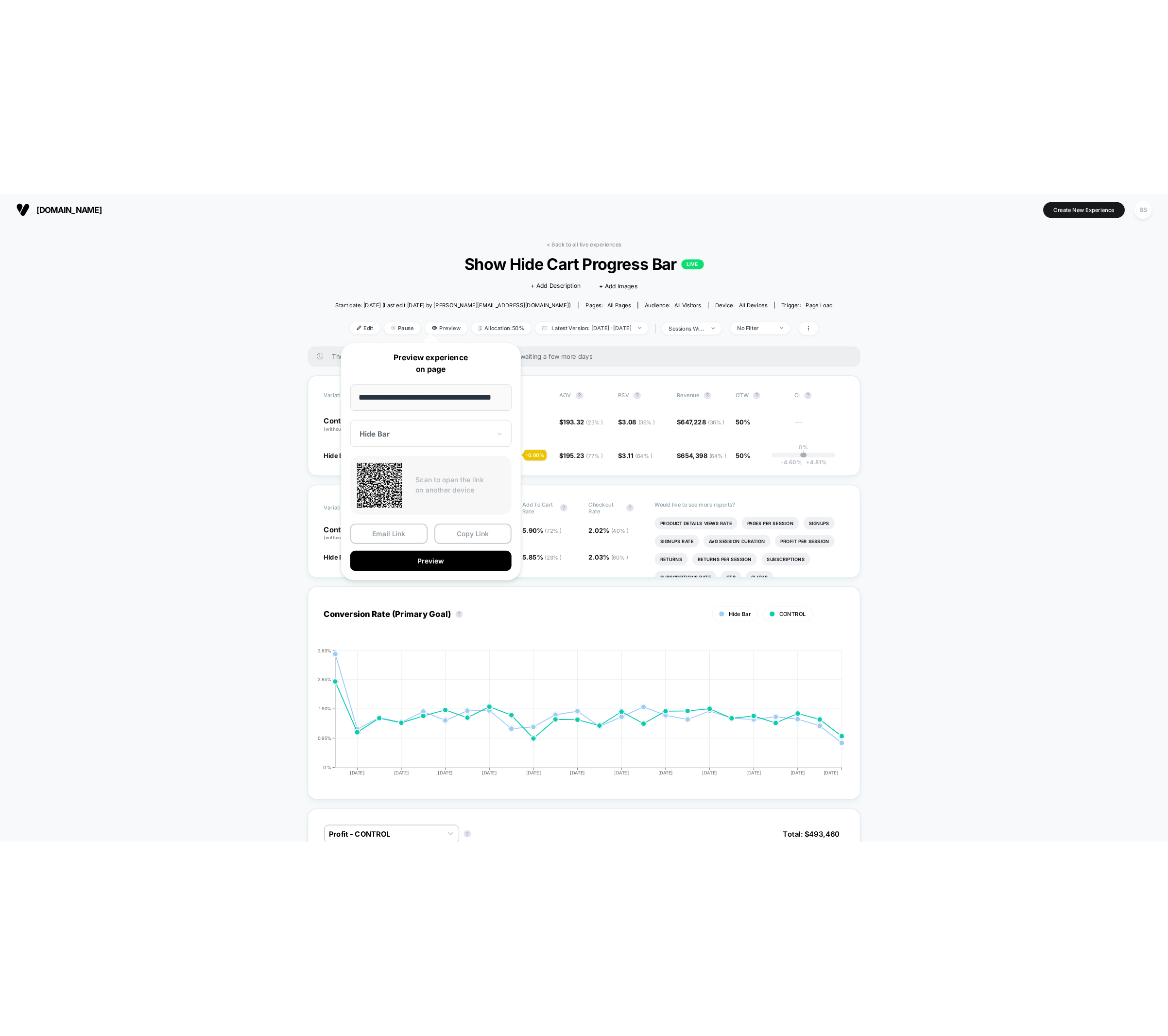
scroll to position [0, 0]
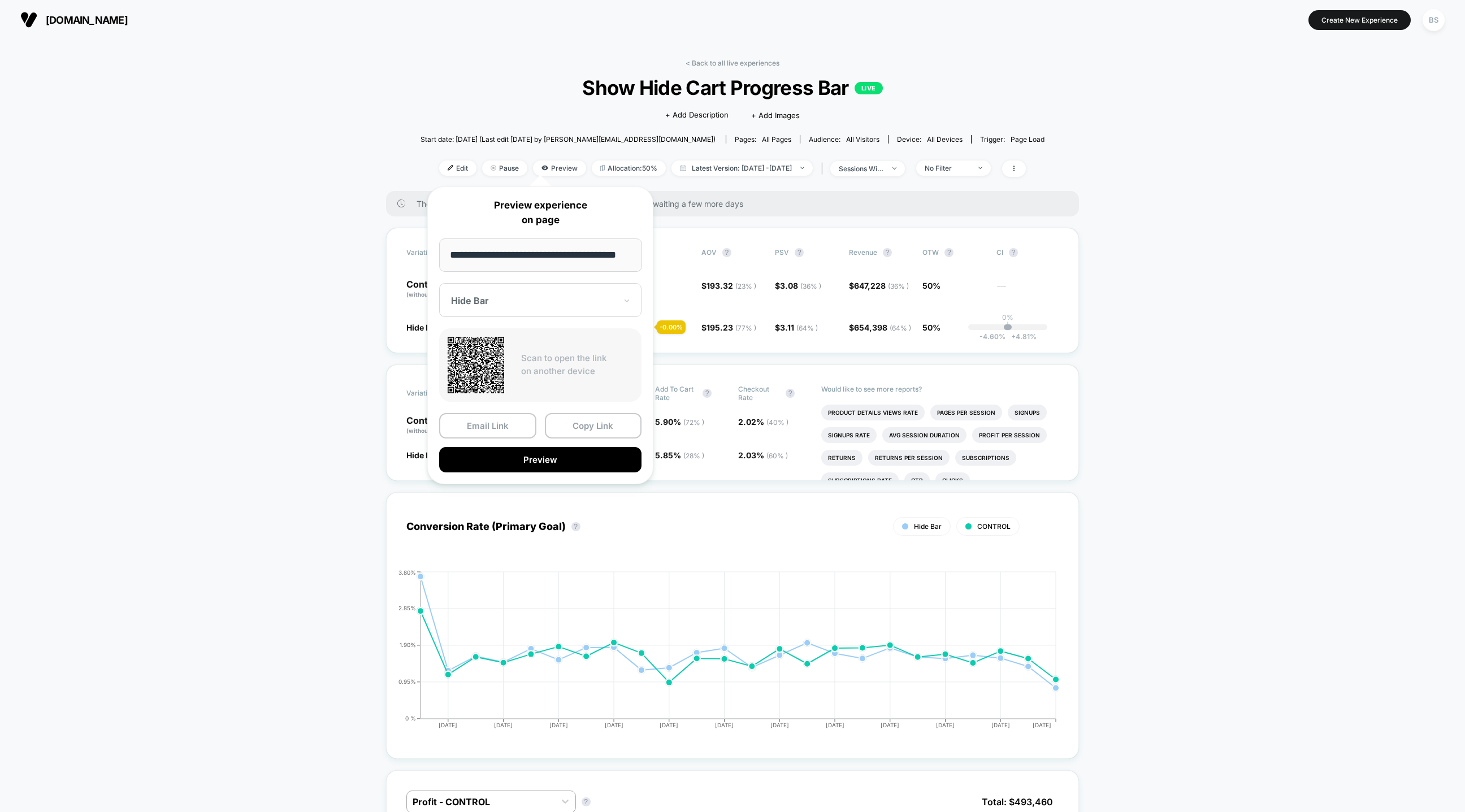
click at [514, 299] on div at bounding box center [533, 300] width 165 height 11
click at [495, 358] on div "CONTROL" at bounding box center [540, 360] width 191 height 20
click at [591, 421] on button "Copy Link" at bounding box center [593, 425] width 97 height 25
